Goal: Task Accomplishment & Management: Manage account settings

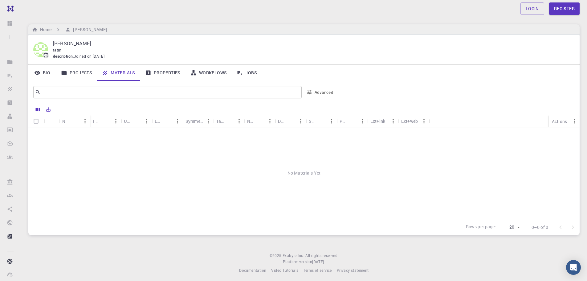
click at [163, 71] on link "Properties" at bounding box center [162, 73] width 45 height 16
click at [78, 74] on link "Projects" at bounding box center [76, 73] width 41 height 16
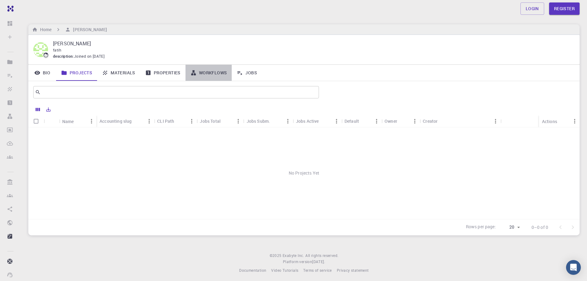
click at [211, 74] on link "Workflows" at bounding box center [208, 73] width 47 height 16
click at [251, 74] on link "Jobs" at bounding box center [247, 73] width 30 height 16
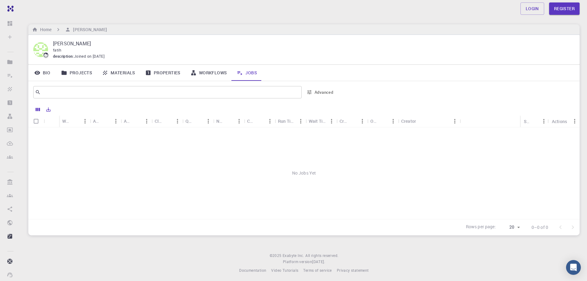
click at [135, 175] on div "No Jobs Yet" at bounding box center [303, 172] width 551 height 91
click at [535, 12] on link "Login" at bounding box center [532, 8] width 24 height 12
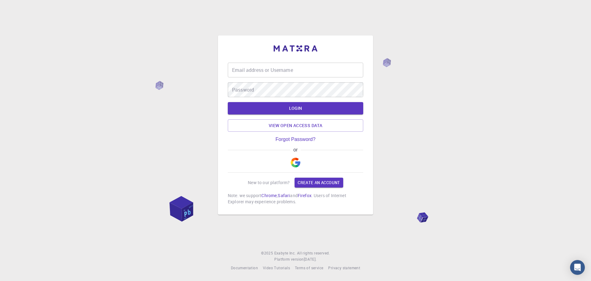
type input "[EMAIL_ADDRESS][DOMAIN_NAME]"
click at [296, 109] on button "LOGIN" at bounding box center [296, 108] width 136 height 12
